Goal: Task Accomplishment & Management: Use online tool/utility

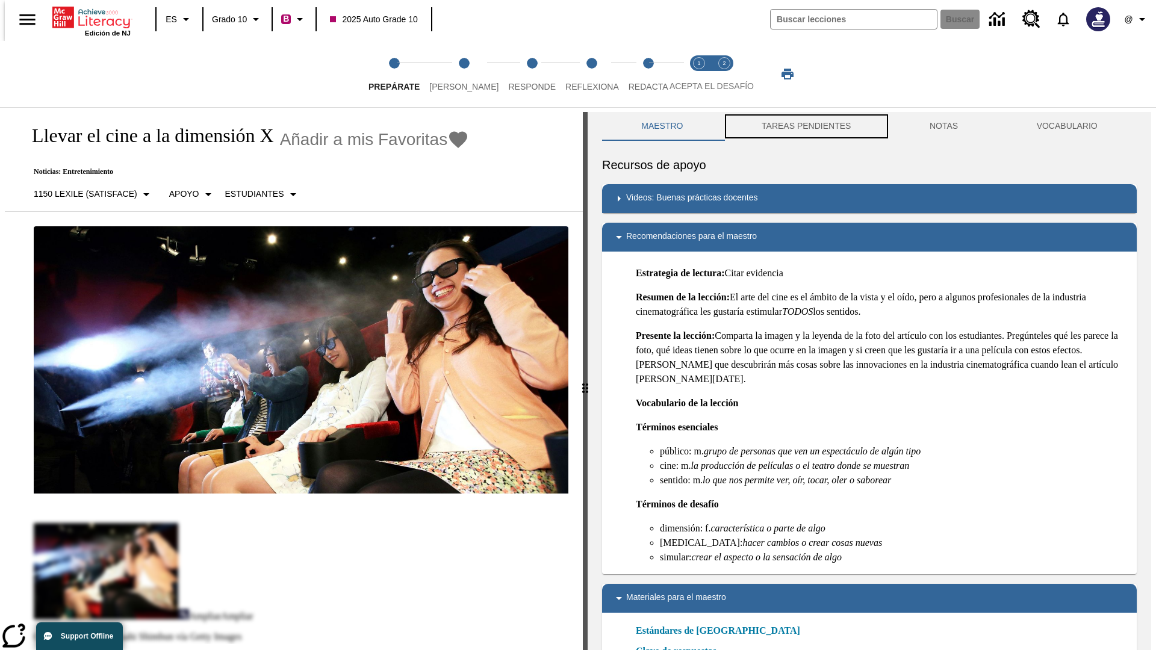
click at [805, 126] on button "TAREAS PENDIENTES" at bounding box center [807, 126] width 168 height 29
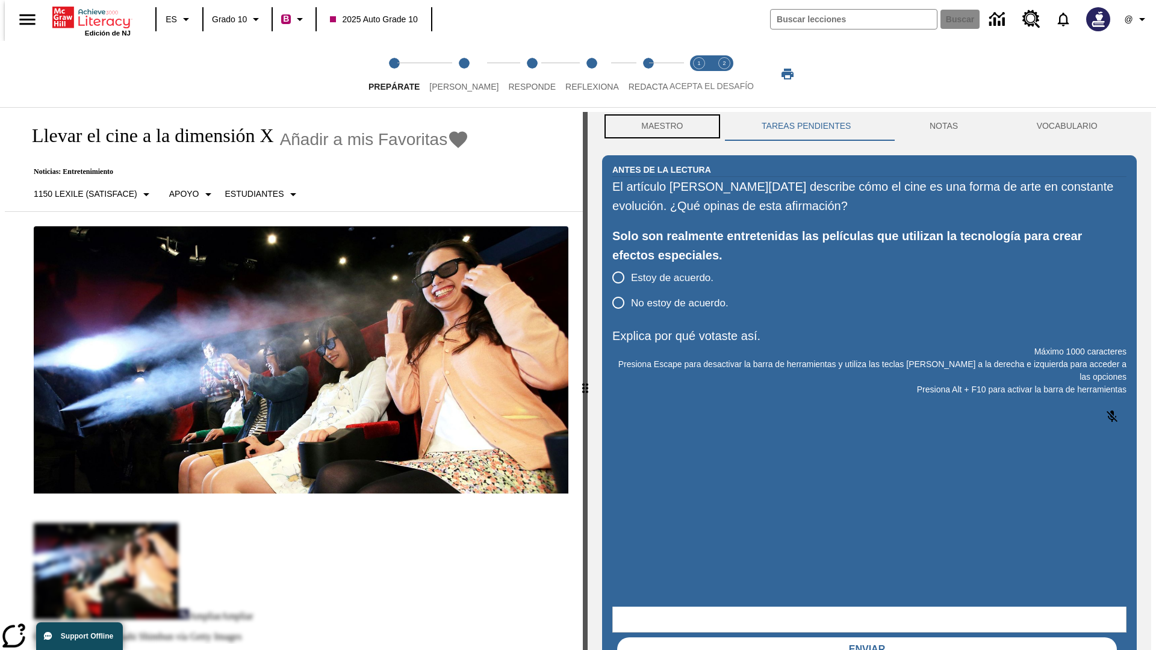
scroll to position [1, 0]
